Goal: Transaction & Acquisition: Purchase product/service

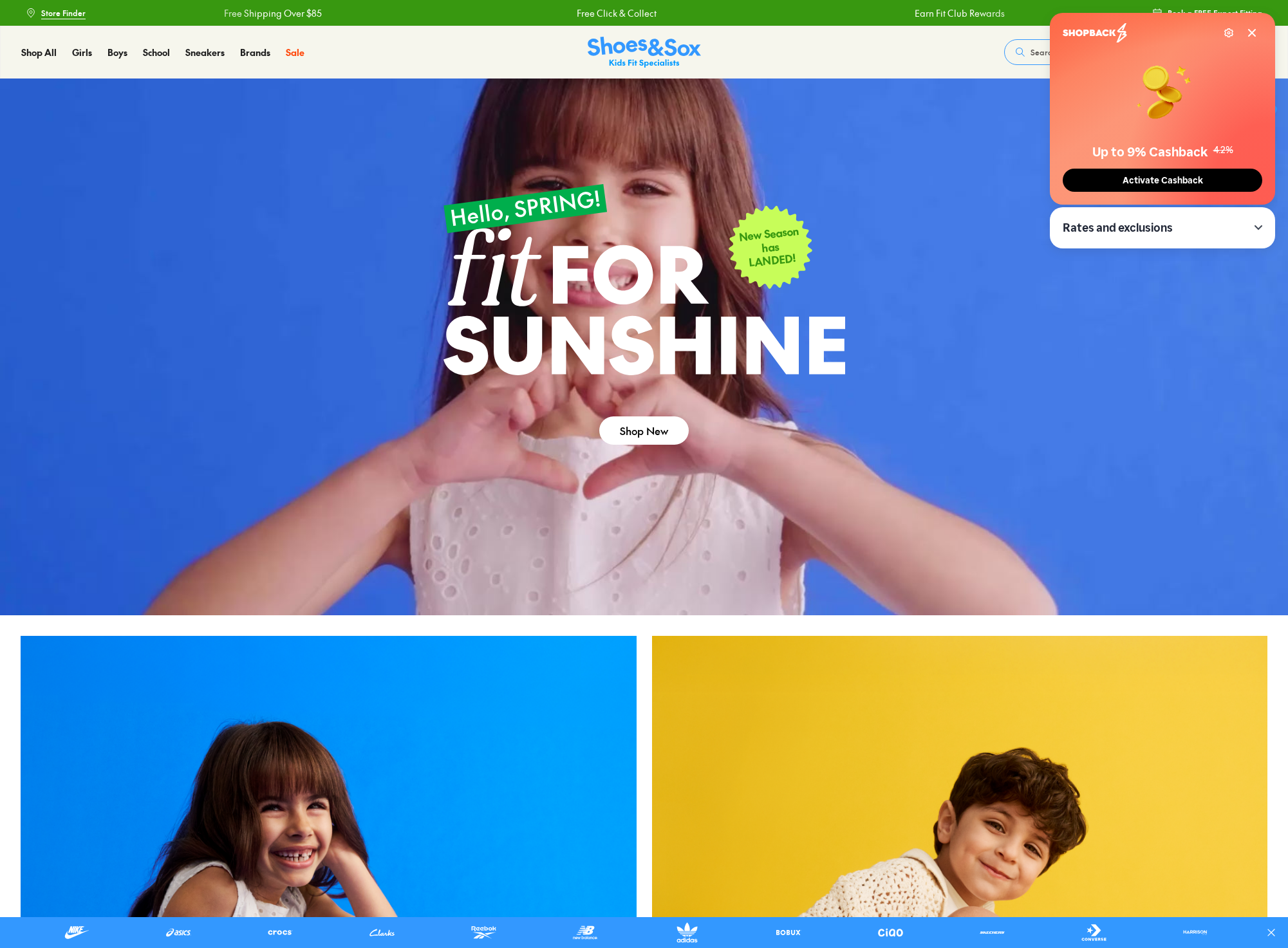
click at [1035, 185] on span "Activate Cashback" at bounding box center [1162, 180] width 89 height 11
click at [1253, 31] on icon at bounding box center [1252, 33] width 7 height 7
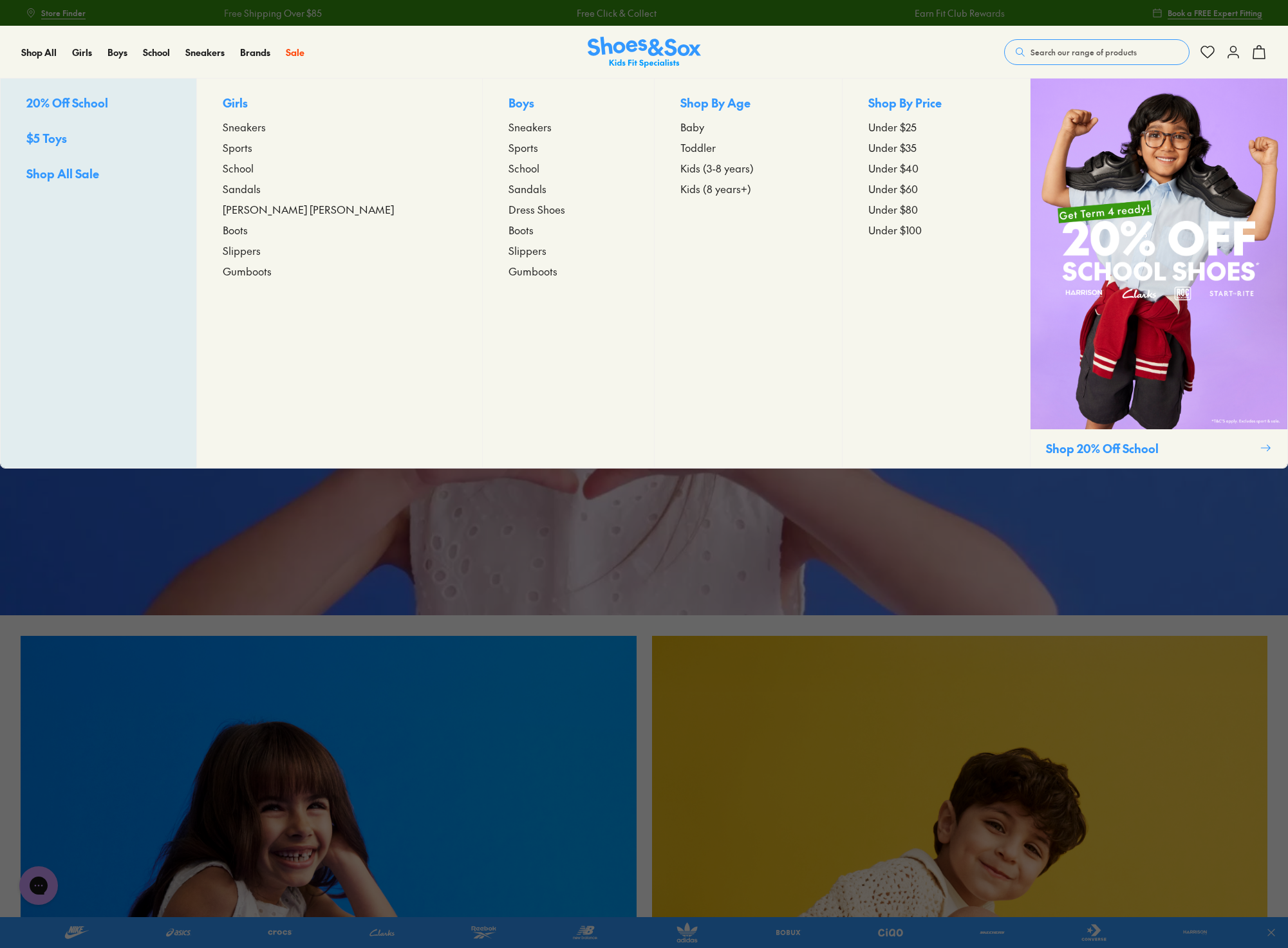
click at [266, 126] on span "Sneakers" at bounding box center [244, 126] width 43 height 15
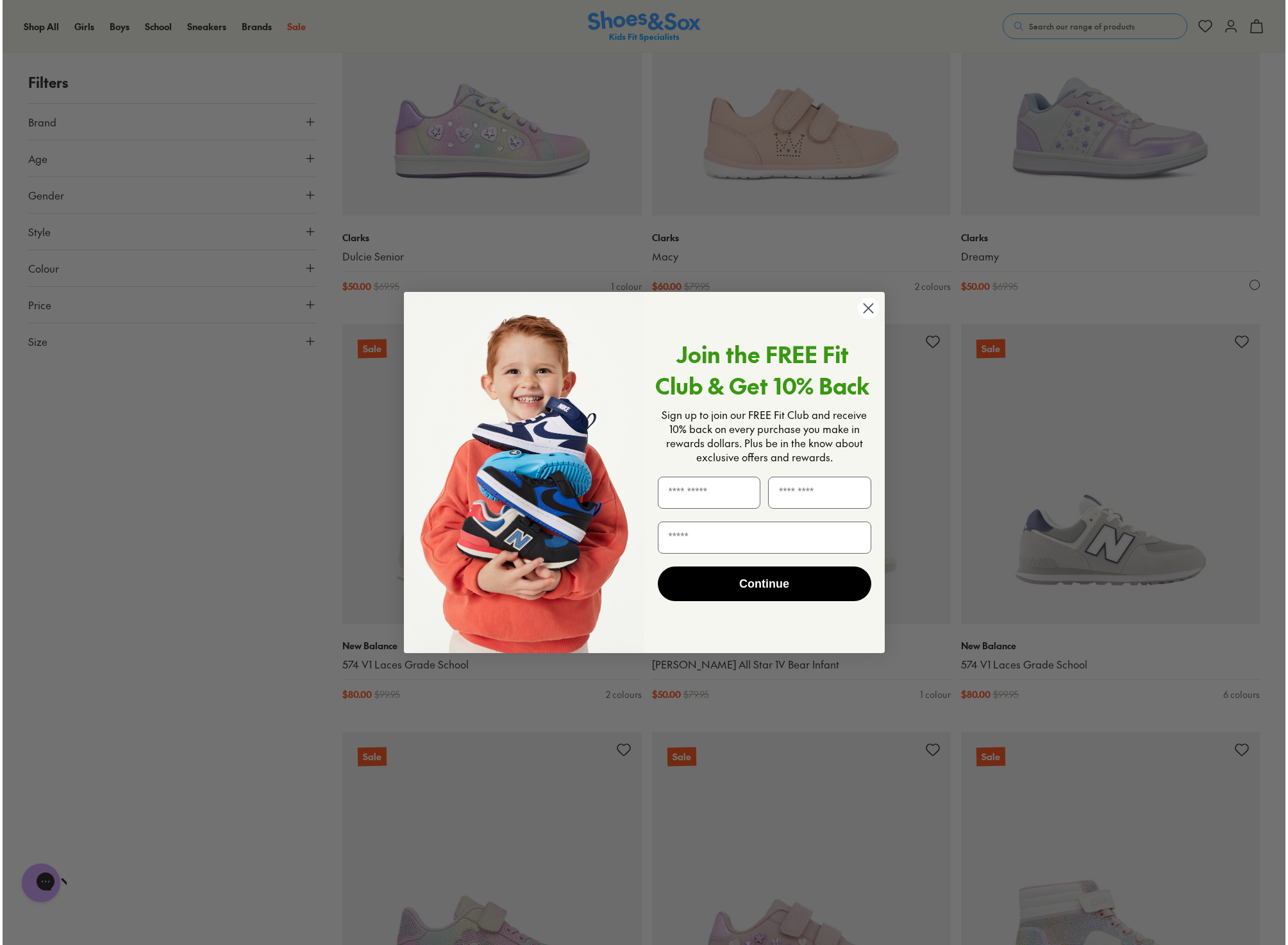
scroll to position [751, 0]
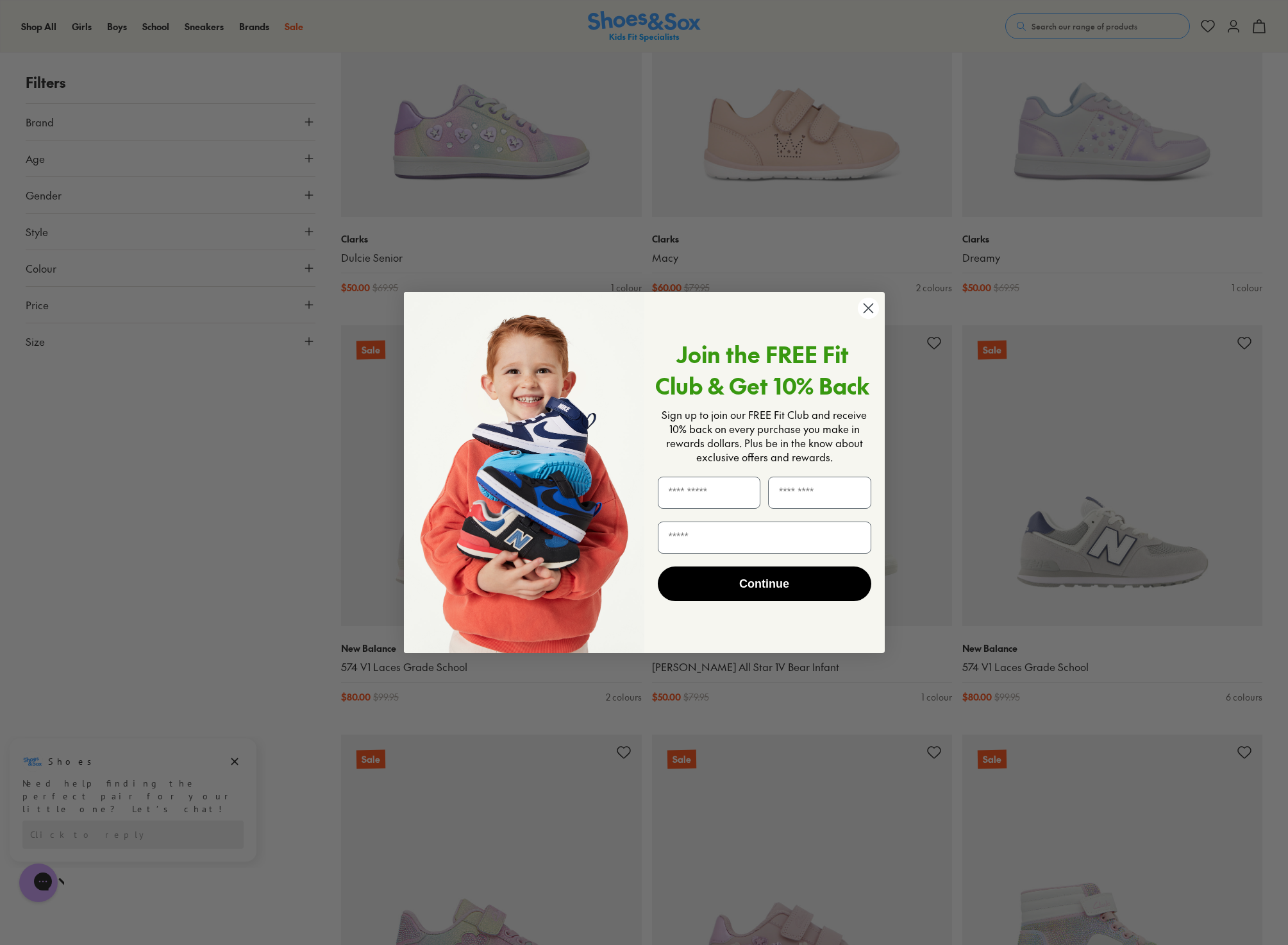
click at [864, 306] on circle "Close dialog" at bounding box center [867, 307] width 21 height 21
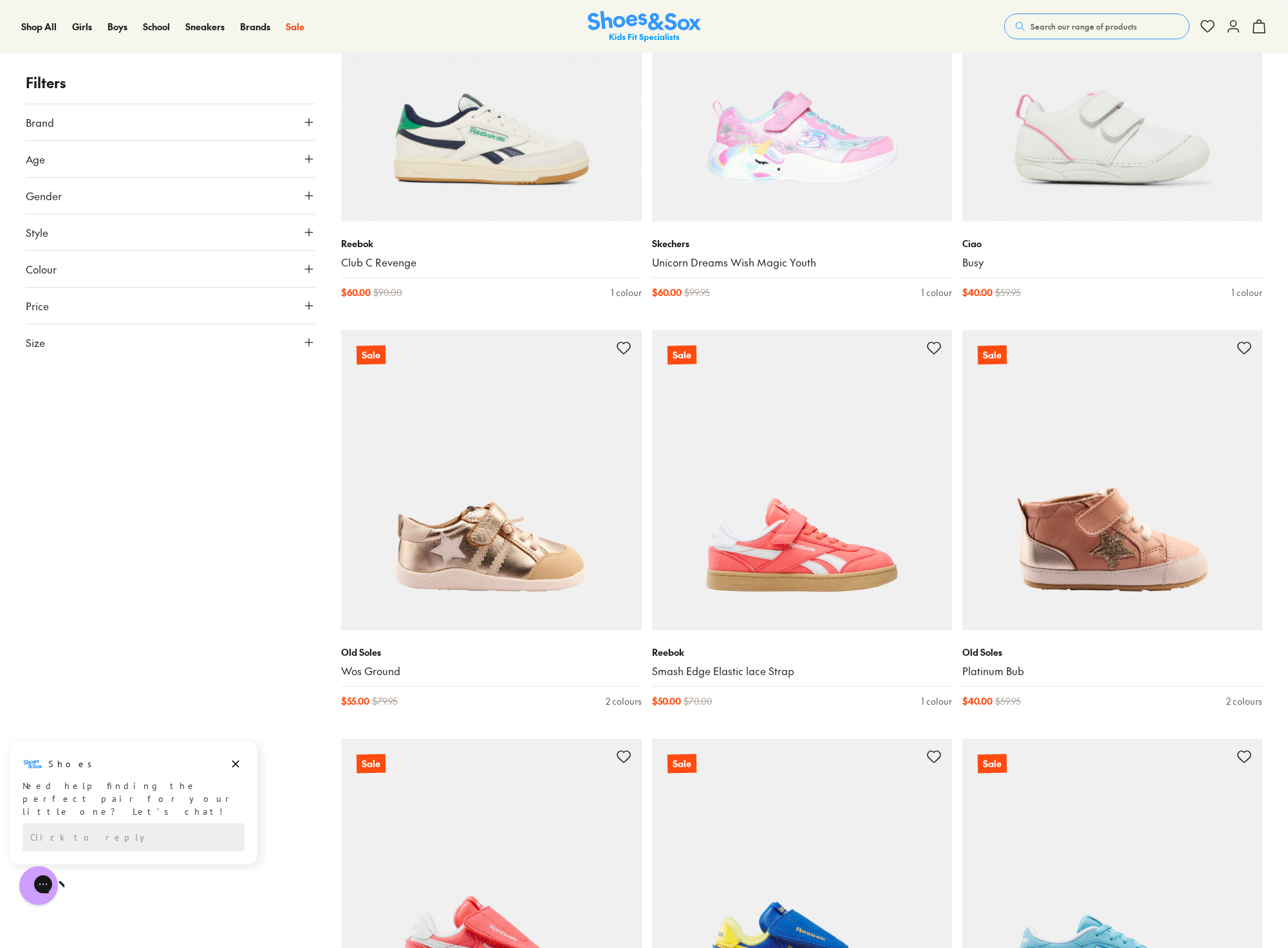
scroll to position [2900, 0]
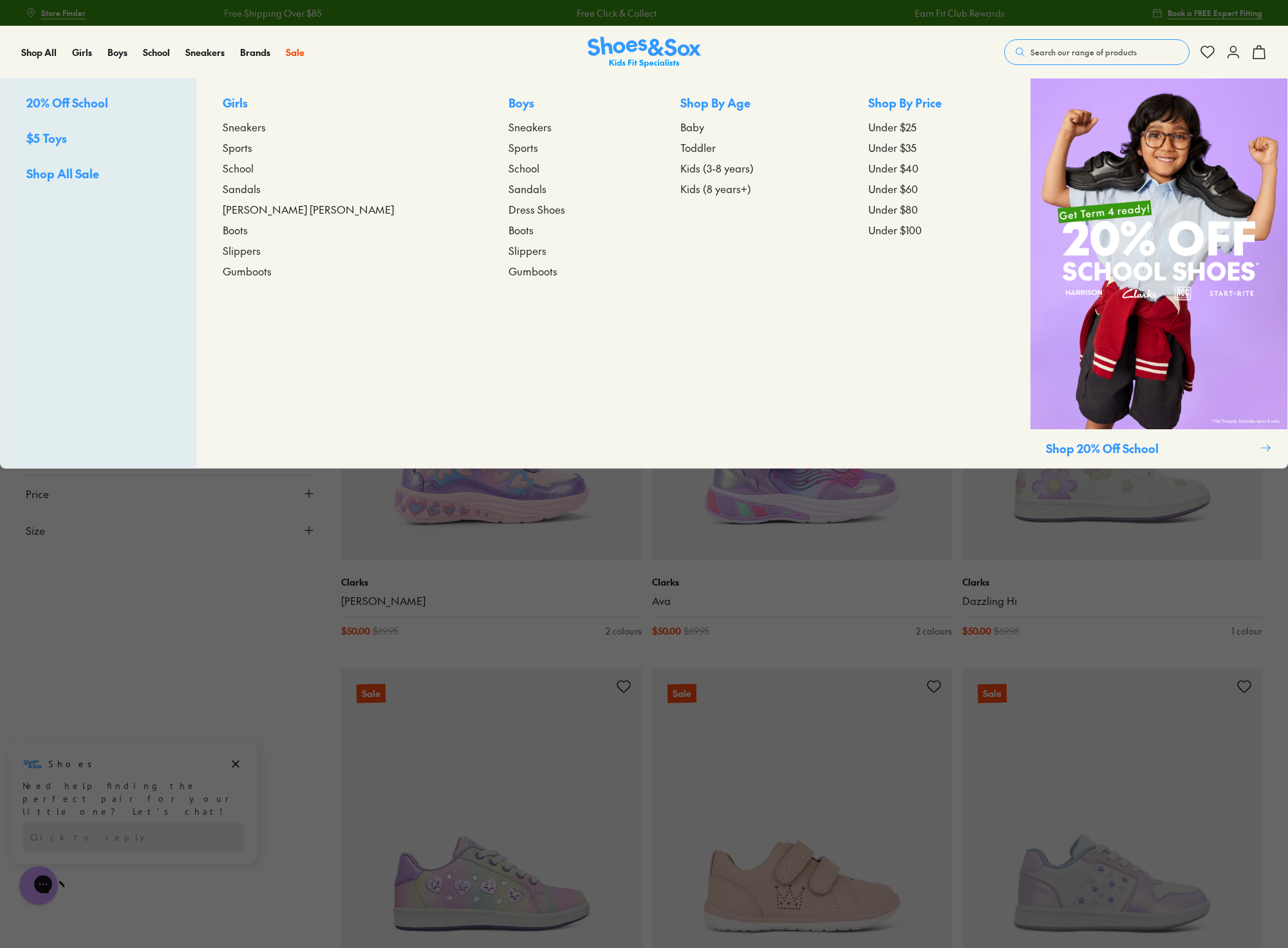
click at [508, 129] on span "Sneakers" at bounding box center [529, 126] width 43 height 15
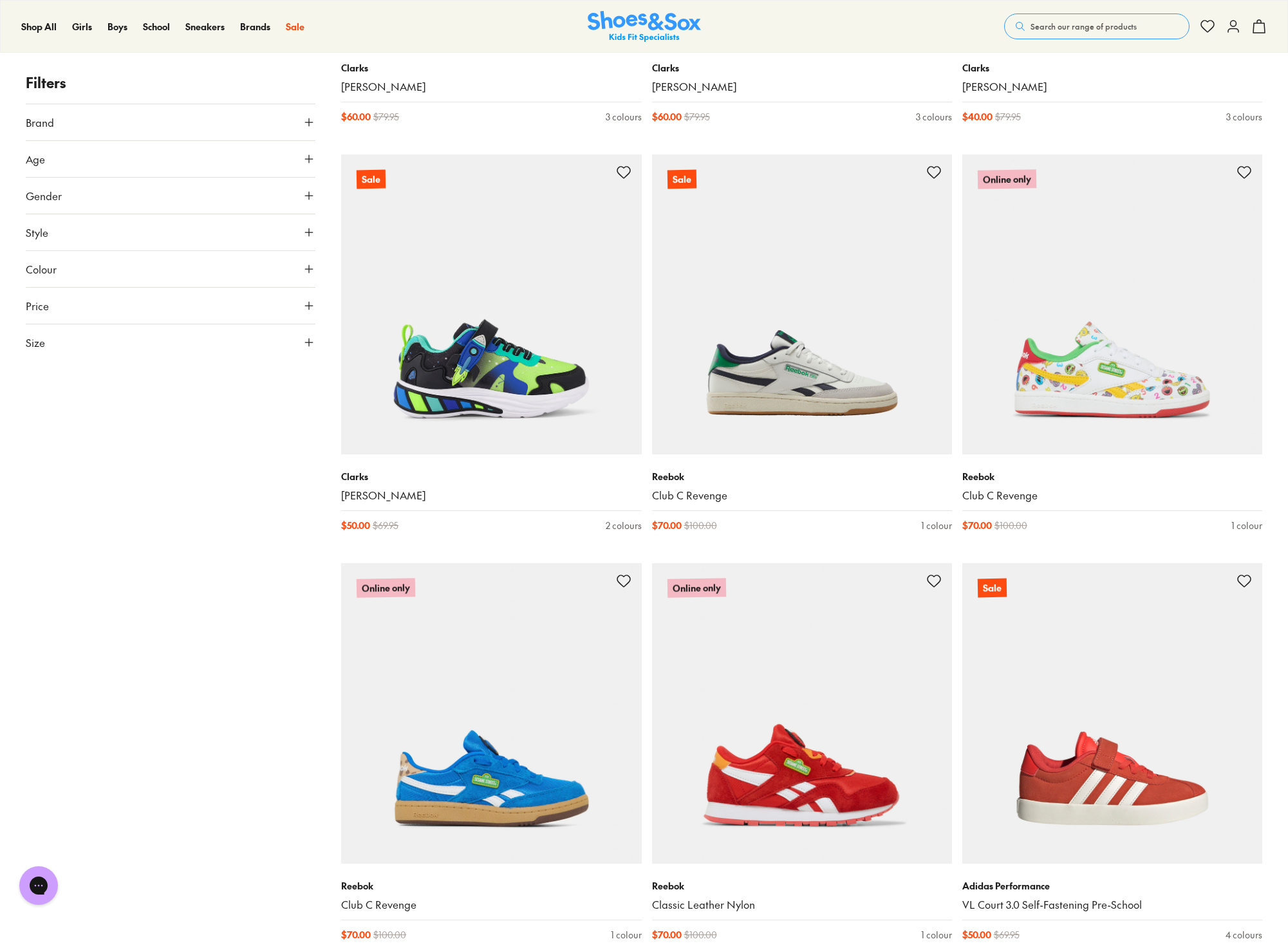
scroll to position [2989, 0]
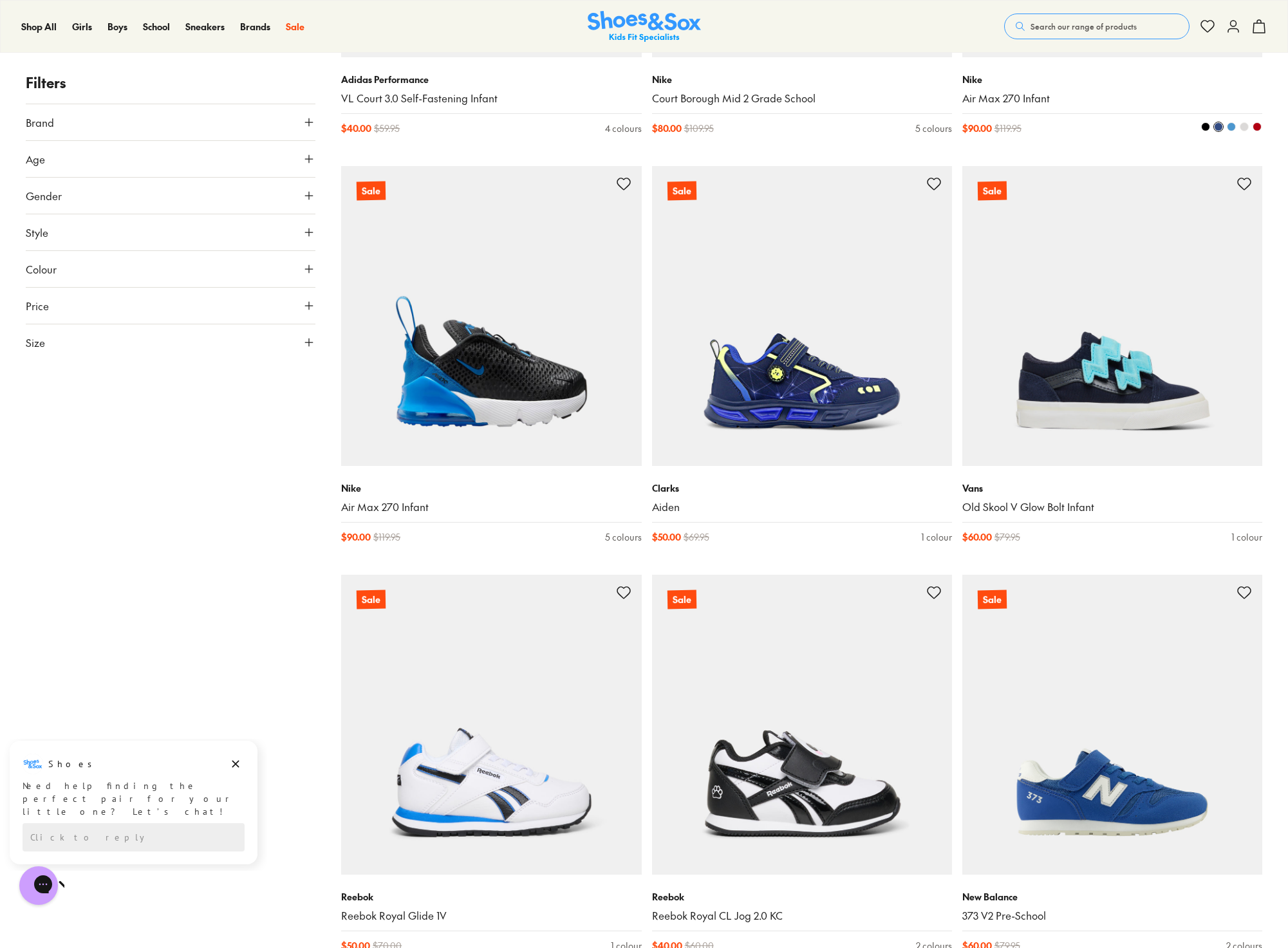
scroll to position [6767, 0]
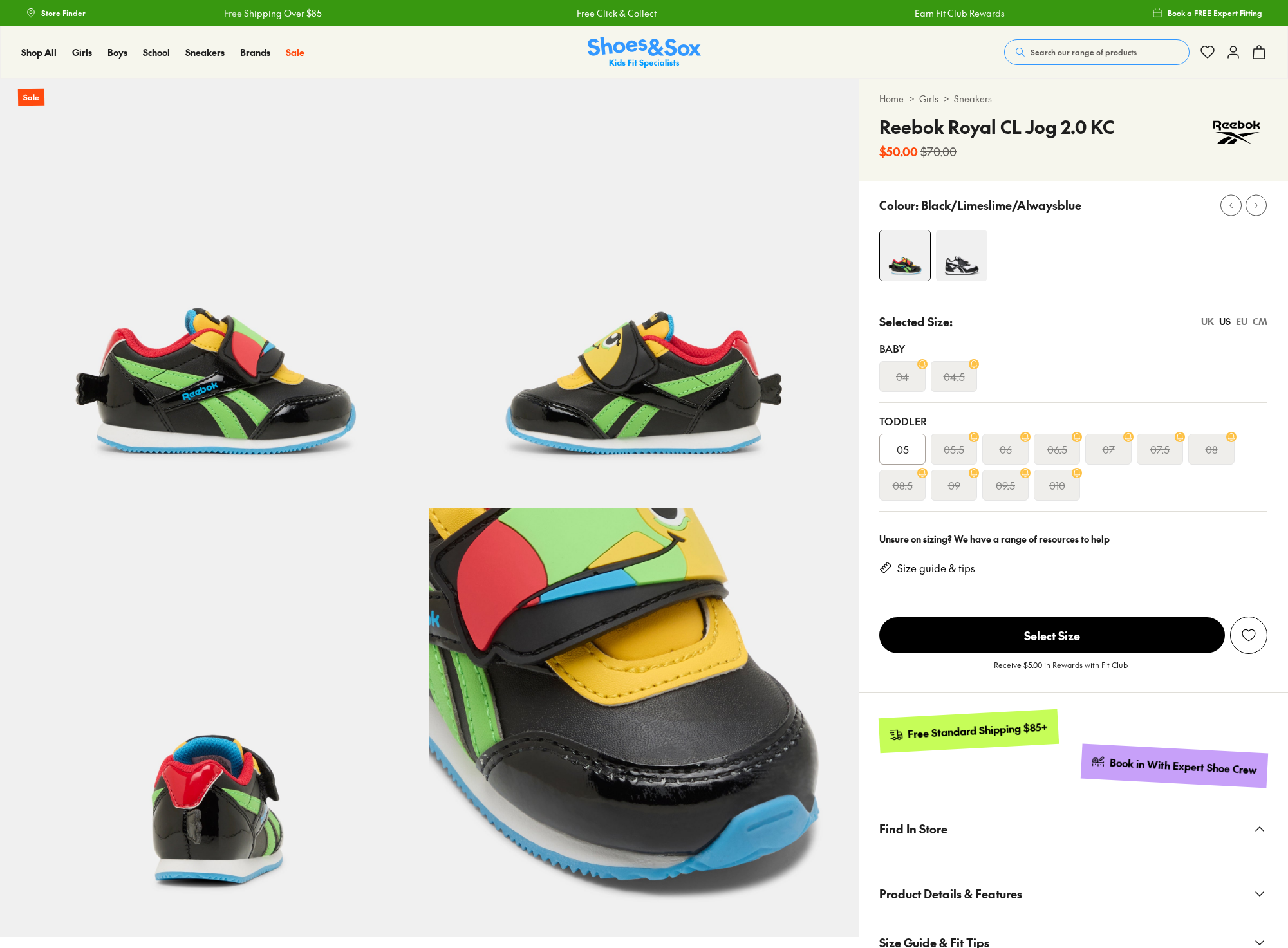
select select "*"
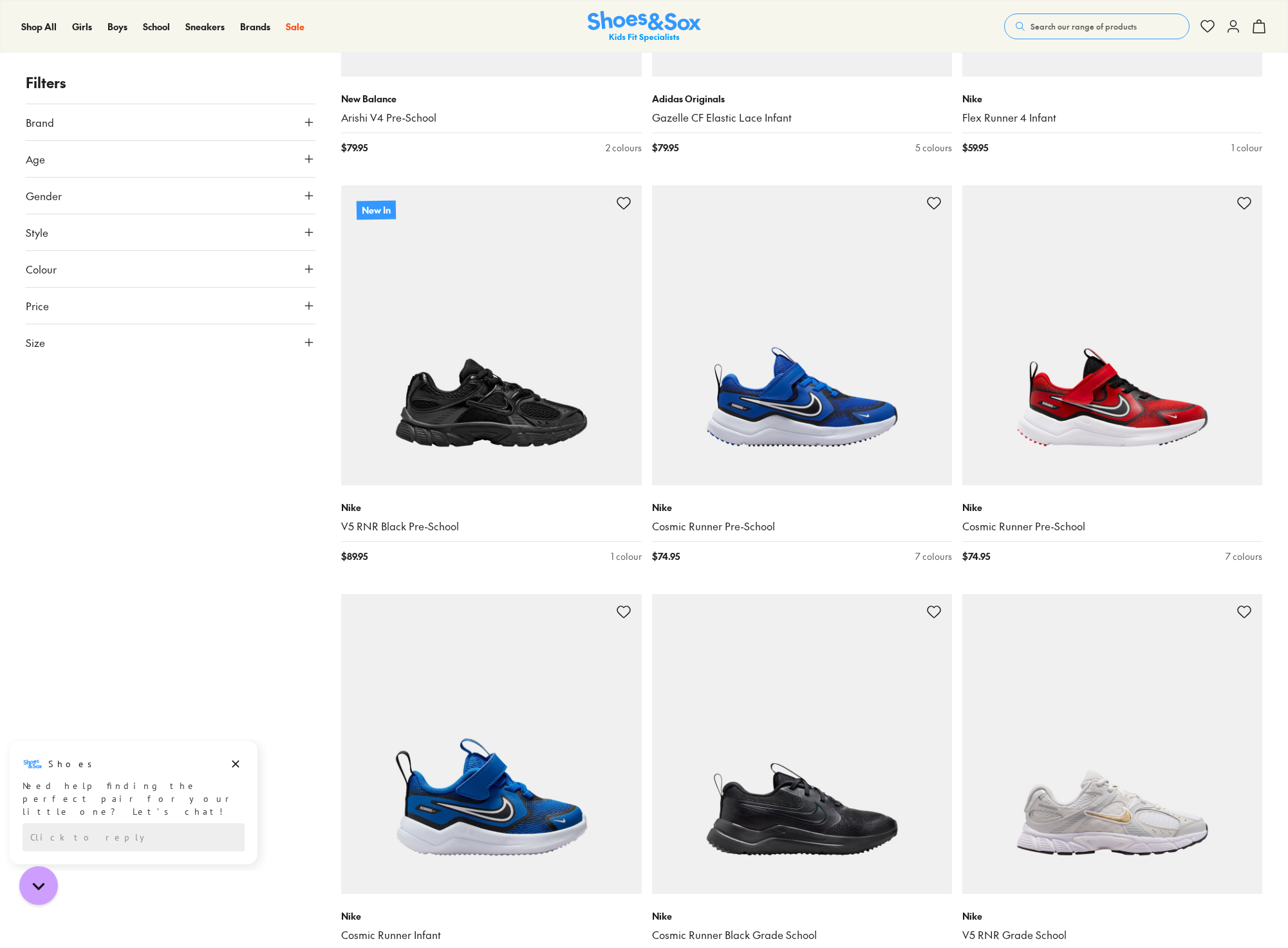
scroll to position [2543, 0]
